Goal: Transaction & Acquisition: Obtain resource

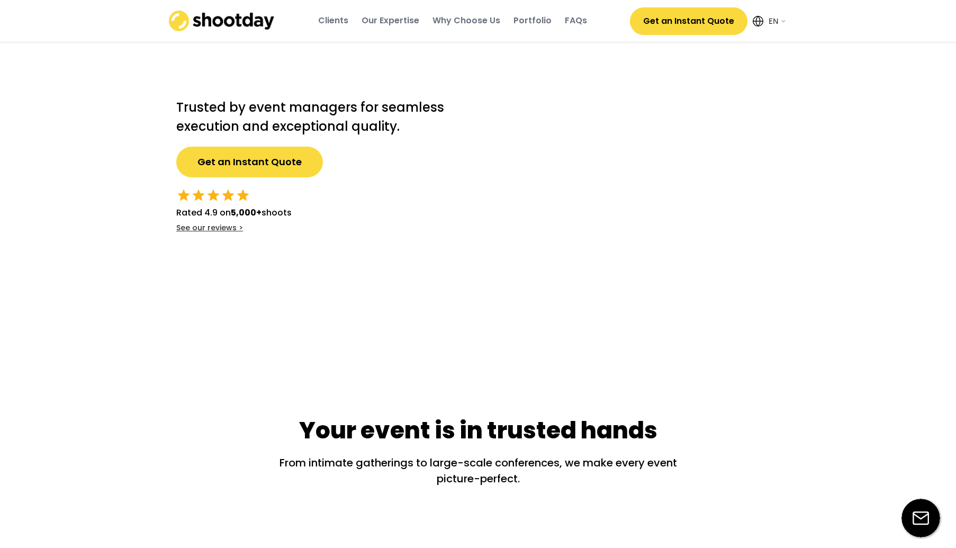
select select ""en""
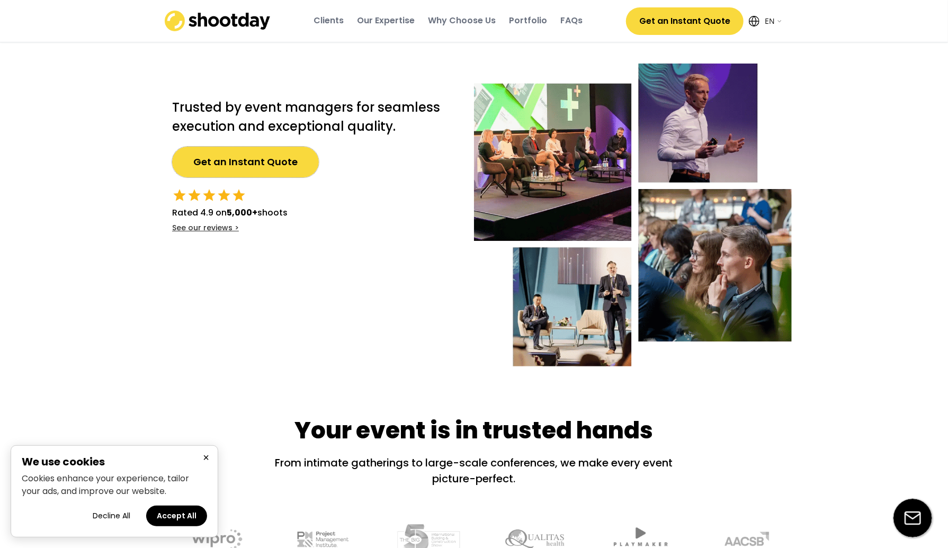
click at [245, 165] on button "Get an Instant Quote" at bounding box center [245, 162] width 147 height 31
